Goal: Connect with others: Connect with other users

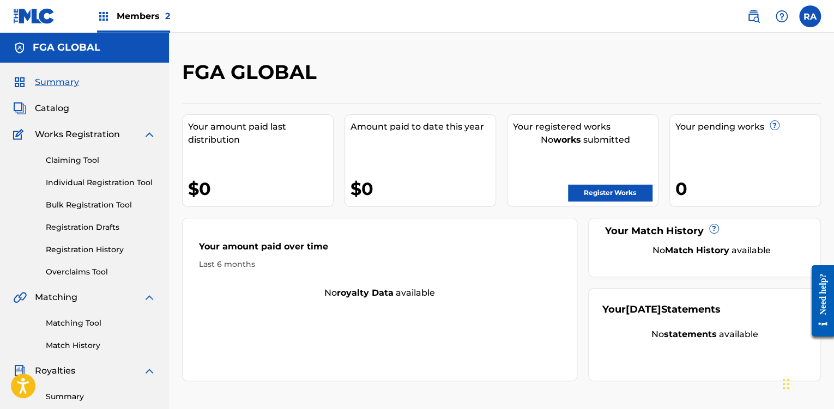
click at [806, 13] on label at bounding box center [810, 16] width 22 height 22
click at [810, 16] on input "RA [PERSON_NAME] [EMAIL_ADDRESS][DOMAIN_NAME] Notification Preferences Profile …" at bounding box center [810, 16] width 0 height 0
click at [813, 20] on div "RA RA [PERSON_NAME] [EMAIL_ADDRESS][DOMAIN_NAME] Notification Preferences Profi…" at bounding box center [810, 16] width 22 height 22
click at [809, 19] on label at bounding box center [810, 16] width 22 height 22
click at [810, 16] on input "RA [PERSON_NAME] [EMAIL_ADDRESS][DOMAIN_NAME] Notification Preferences Profile …" at bounding box center [810, 16] width 0 height 0
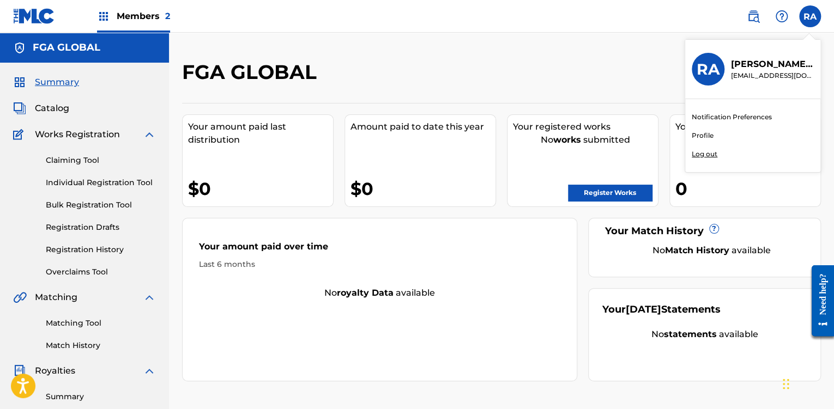
click at [709, 135] on link "Profile" at bounding box center [703, 136] width 22 height 10
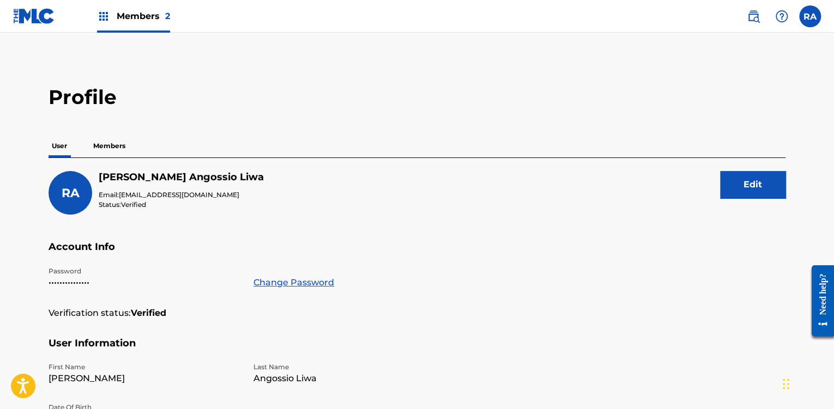
click at [118, 149] on p "Members" at bounding box center [109, 146] width 39 height 23
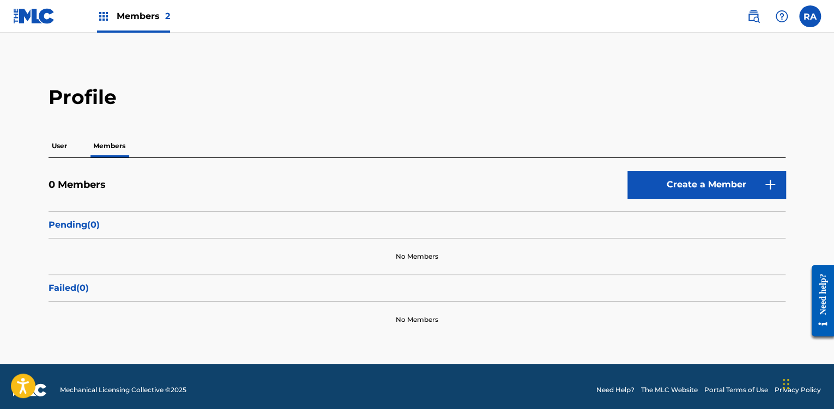
click at [149, 19] on span "Members 2" at bounding box center [143, 16] width 53 height 13
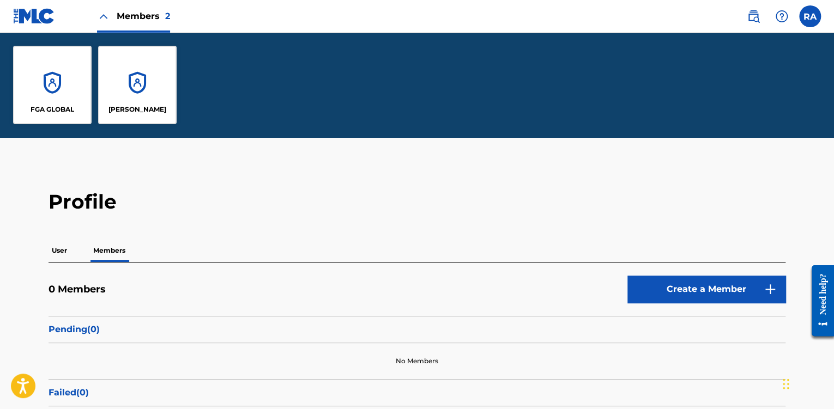
click at [80, 94] on div "FGA GLOBAL" at bounding box center [52, 85] width 78 height 78
